Goal: Task Accomplishment & Management: Use online tool/utility

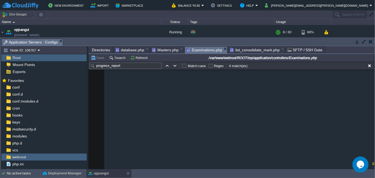
scroll to position [34132, 0]
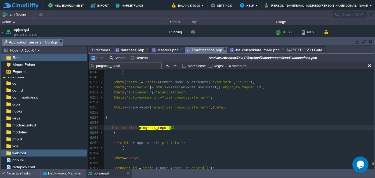
click at [305, 102] on pre "​" at bounding box center [239, 102] width 270 height 5
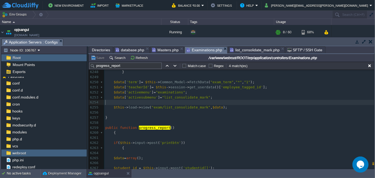
click at [103, 50] on span "Directories" at bounding box center [101, 50] width 18 height 6
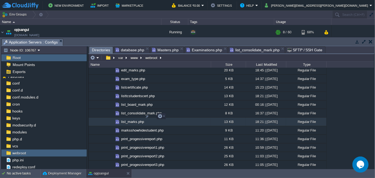
scroll to position [781, 0]
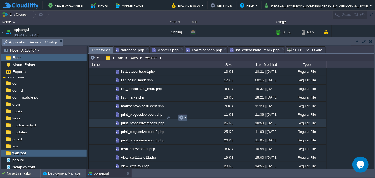
click at [183, 118] on em at bounding box center [182, 117] width 7 height 5
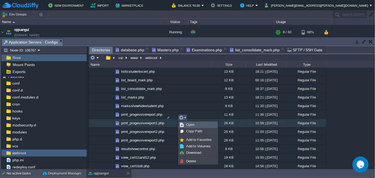
click at [190, 124] on span "Open" at bounding box center [190, 125] width 8 height 4
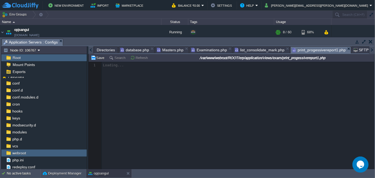
click at [103, 50] on span "Directories" at bounding box center [106, 50] width 18 height 6
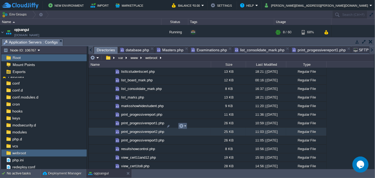
click at [184, 127] on em at bounding box center [182, 125] width 7 height 5
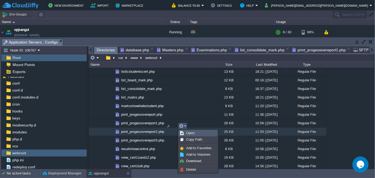
click at [188, 132] on span "Open" at bounding box center [190, 133] width 8 height 4
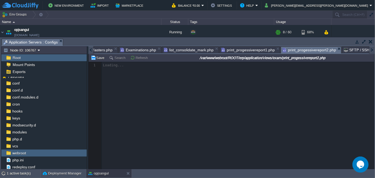
click at [114, 48] on body "New Environment Import Marketplace Bonus ₹0.00 Upgrade Account Balance ₹0.00 Se…" at bounding box center [187, 89] width 375 height 178
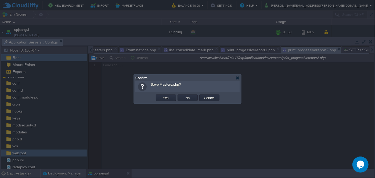
scroll to position [2, 0]
click at [240, 79] on div "Confirm" at bounding box center [188, 78] width 106 height 6
click at [237, 79] on div at bounding box center [237, 78] width 4 height 4
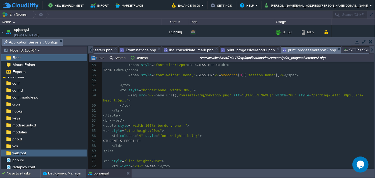
scroll to position [0, 0]
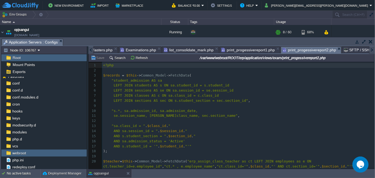
click at [99, 57] on button "Save" at bounding box center [98, 57] width 15 height 5
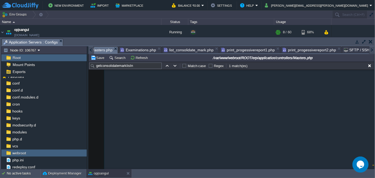
click at [99, 49] on span "Masters.php" at bounding box center [99, 50] width 27 height 7
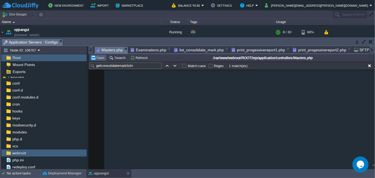
click at [96, 55] on button "Save" at bounding box center [98, 57] width 15 height 5
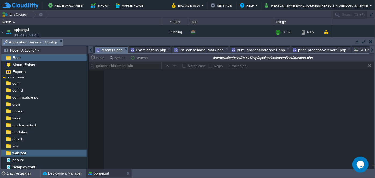
click at [112, 126] on div at bounding box center [231, 115] width 285 height 107
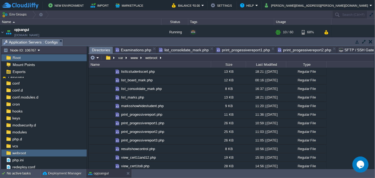
click at [133, 48] on span "Examinations.php" at bounding box center [133, 50] width 36 height 6
click at [165, 48] on body "New Environment Import Marketplace Bonus ₹0.00 Upgrade Account Balance ₹0.00 Se…" at bounding box center [187, 89] width 375 height 178
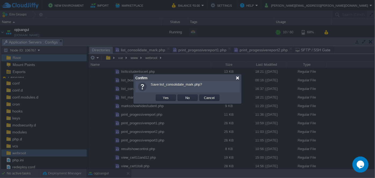
click at [236, 78] on div at bounding box center [237, 78] width 4 height 4
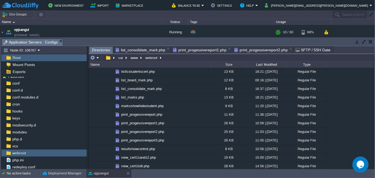
click at [137, 50] on span "list_consolidate_mark.php" at bounding box center [140, 50] width 50 height 6
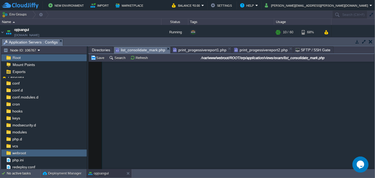
click at [101, 57] on button "Save" at bounding box center [98, 57] width 15 height 5
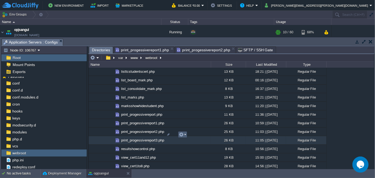
click at [184, 134] on em at bounding box center [182, 134] width 7 height 5
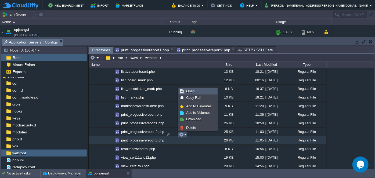
click at [188, 93] on span "Open" at bounding box center [190, 91] width 8 height 4
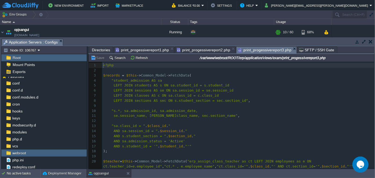
scroll to position [2, 0]
click at [144, 49] on span "print_progessivereport1.php" at bounding box center [141, 50] width 53 height 6
click at [144, 49] on span "print_progessivereport1.php" at bounding box center [141, 50] width 53 height 7
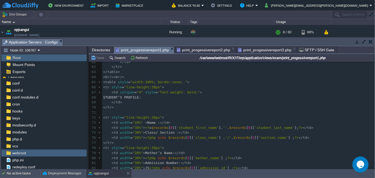
scroll to position [338, 0]
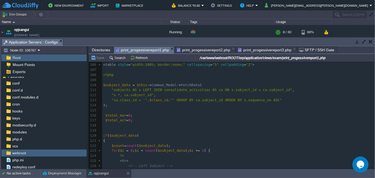
click at [137, 121] on pre "$total_act = 0 ;" at bounding box center [238, 120] width 272 height 5
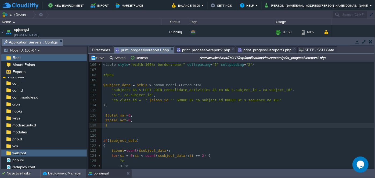
type textarea "$to"
type textarea "n=1;"
click at [99, 59] on button "Save" at bounding box center [98, 57] width 15 height 5
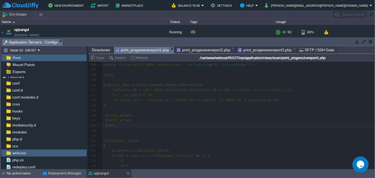
click at [200, 50] on span "print_progessivereport2.php" at bounding box center [203, 50] width 53 height 6
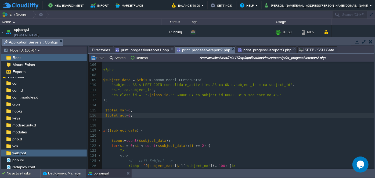
click at [134, 116] on pre "$total_act = 0 ;" at bounding box center [238, 115] width 272 height 5
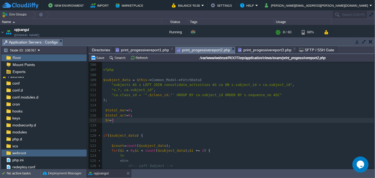
type textarea "$n=1;"
click at [260, 48] on span "print_progessivereport3.php" at bounding box center [264, 50] width 53 height 6
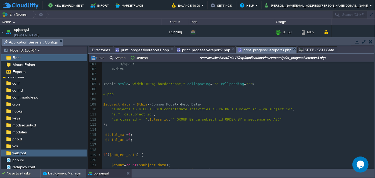
click at [137, 141] on pre "$total_act = 0 ;" at bounding box center [238, 139] width 272 height 5
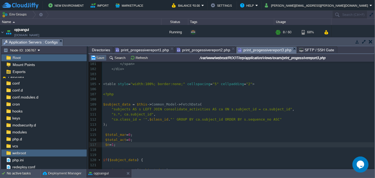
type textarea "$n=1;"
click at [97, 59] on button "Save" at bounding box center [98, 57] width 15 height 5
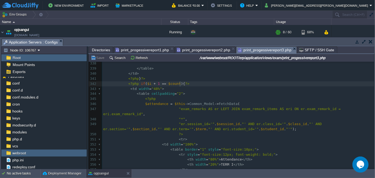
click at [180, 83] on div "xxxxxxxxxx $n = 1 ; 323 < td style = "text-align:center;" > <? = $record1 [ 0 ]…" at bounding box center [238, 104] width 272 height 238
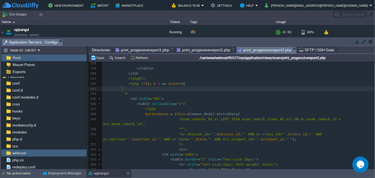
click at [135, 89] on pre at bounding box center [238, 88] width 272 height 5
type textarea "$n=0;"
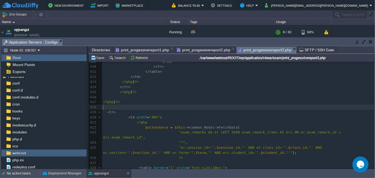
click at [117, 108] on pre "​" at bounding box center [238, 107] width 272 height 5
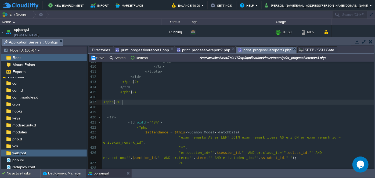
type textarea "?>"
drag, startPoint x: 129, startPoint y: 102, endPoint x: 101, endPoint y: 103, distance: 27.7
type textarea "<?php } ?>"
click at [134, 113] on pre at bounding box center [238, 112] width 272 height 5
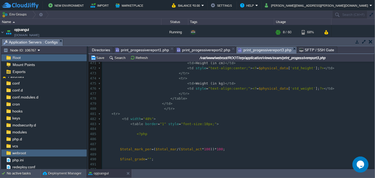
scroll to position [2416, 0]
click at [158, 109] on div "x <?php if ( $n ){ ?> 461 $this -> db -> where ( "term" , $term ); 462 ​ 463 $p…" at bounding box center [238, 149] width 272 height 278
click at [161, 110] on pre "</ tr >" at bounding box center [238, 108] width 272 height 5
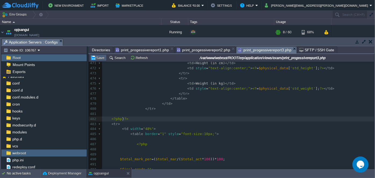
click at [98, 59] on button "Save" at bounding box center [98, 57] width 15 height 5
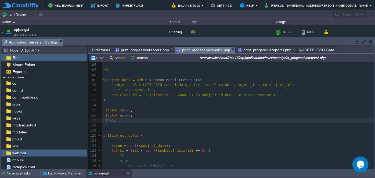
click at [204, 49] on span "print_progessivereport2.php" at bounding box center [203, 50] width 53 height 7
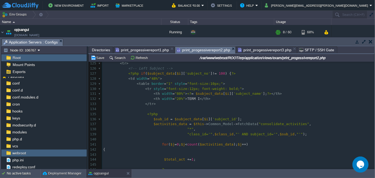
scroll to position [634, 0]
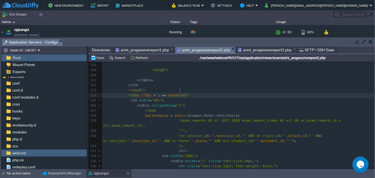
click at [181, 93] on span "){" at bounding box center [183, 95] width 4 height 4
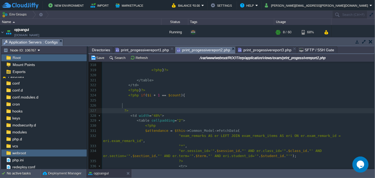
click at [156, 98] on pre at bounding box center [238, 100] width 272 height 5
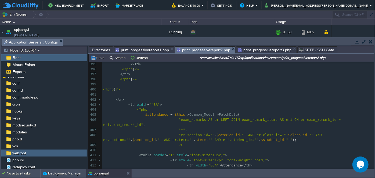
click at [128, 88] on pre "<?php } ?>" at bounding box center [238, 89] width 272 height 5
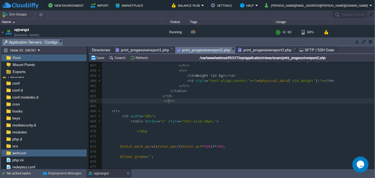
click at [179, 100] on pre "</ tr >" at bounding box center [238, 101] width 272 height 5
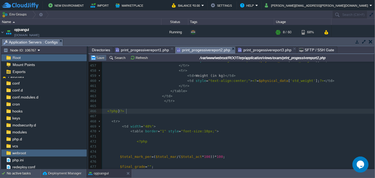
click at [97, 59] on button "Save" at bounding box center [98, 57] width 15 height 5
click at [134, 49] on span "print_progessivereport1.php" at bounding box center [141, 50] width 53 height 6
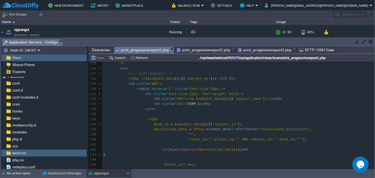
scroll to position [722, 0]
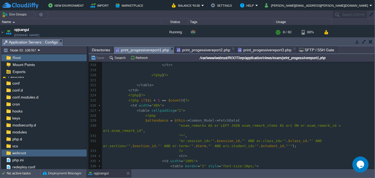
click at [180, 96] on div "xxxxxxxxxx $n = 1 ; 296 ​ 297 298 </ td > 299 ​ 300 <?php 301 ​ 302 303 ​ 304 $…" at bounding box center [238, 82] width 272 height 293
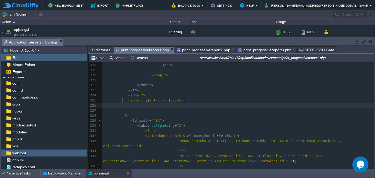
click at [147, 103] on pre at bounding box center [238, 105] width 272 height 5
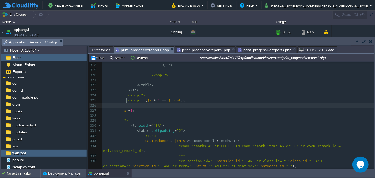
click at [125, 103] on span at bounding box center [126, 105] width 4 height 5
click at [122, 107] on div "xxxxxxxxxx $n = 1 ; 296 ​ 297 298 </ td > 299 ​ 300 <?php 301 ​ 302 303 ​ 304 $…" at bounding box center [238, 93] width 272 height 314
click at [157, 108] on pre "$n = 0 ;" at bounding box center [238, 110] width 272 height 5
click at [129, 113] on pre at bounding box center [238, 115] width 272 height 5
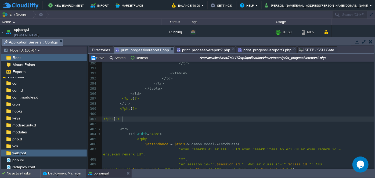
click at [130, 119] on pre "<?php } ?>" at bounding box center [238, 118] width 272 height 5
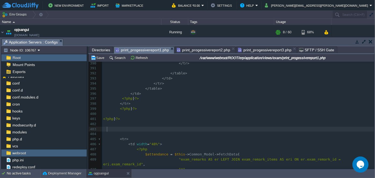
paste textarea
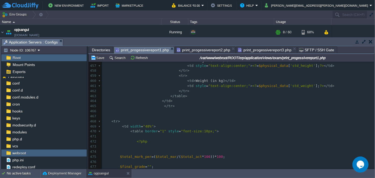
click at [178, 106] on pre "</ tr >" at bounding box center [238, 106] width 272 height 5
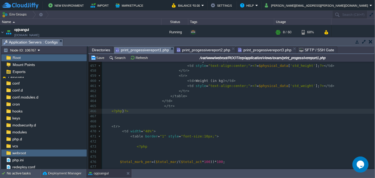
click at [160, 112] on pre "<?php } ?>" at bounding box center [238, 111] width 272 height 5
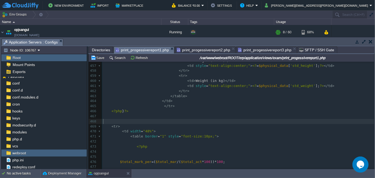
click at [125, 121] on pre "​" at bounding box center [238, 121] width 272 height 5
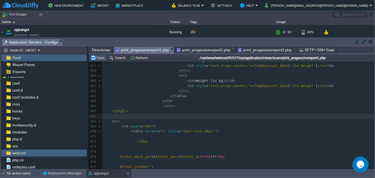
click at [101, 59] on button "Save" at bounding box center [98, 57] width 15 height 5
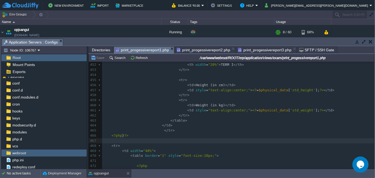
click at [100, 58] on button "Save" at bounding box center [98, 57] width 15 height 5
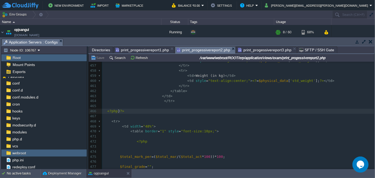
click at [185, 50] on span "print_progessivereport2.php" at bounding box center [203, 50] width 53 height 7
click at [99, 57] on button "Save" at bounding box center [98, 57] width 15 height 5
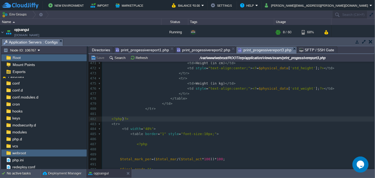
click at [263, 48] on span "print_progessivereport3.php" at bounding box center [264, 50] width 53 height 7
click at [129, 47] on span "print_progessivereport1.php" at bounding box center [141, 50] width 53 height 6
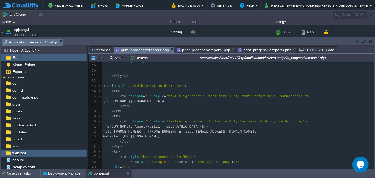
scroll to position [36, 0]
